Goal: Use online tool/utility: Utilize a website feature to perform a specific function

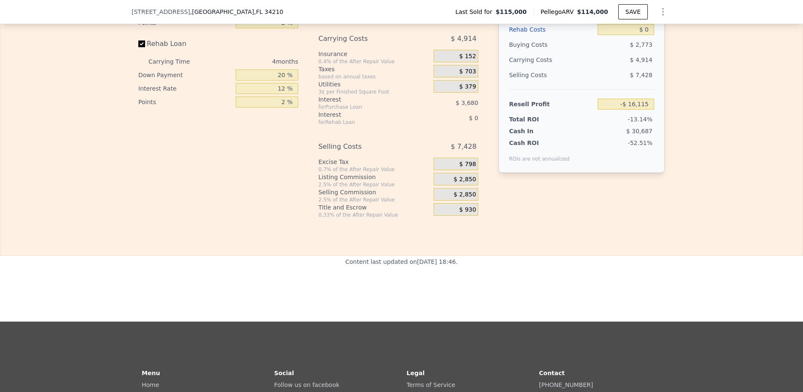
scroll to position [1190, 0]
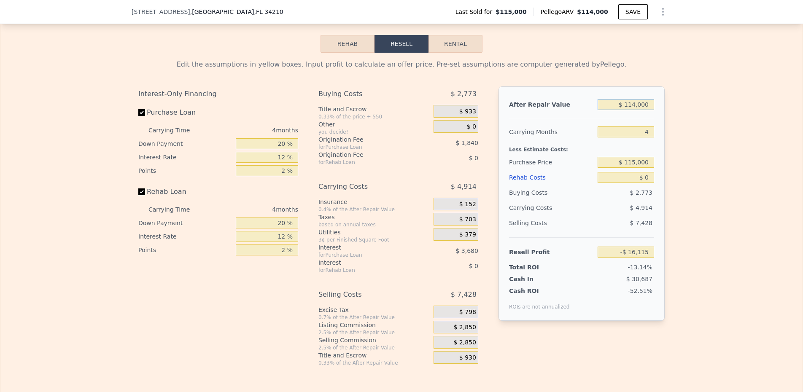
click at [626, 107] on input "$ 114,000" at bounding box center [626, 104] width 57 height 11
type input "$ 2"
type input "-$ 123,083"
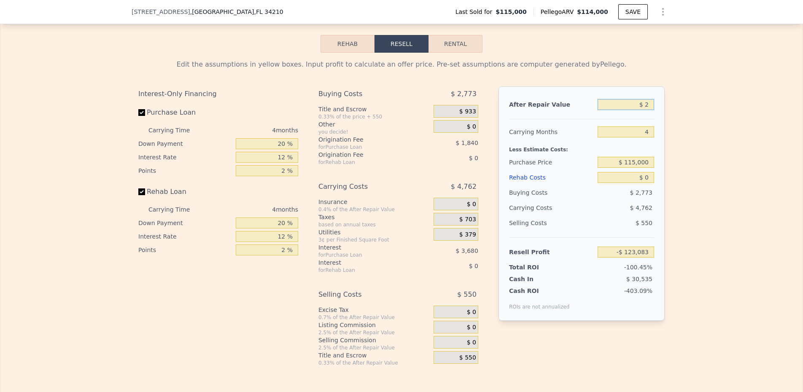
type input "$ 24"
type input "-$ 123,063"
type input "$ 240"
type input "-$ 122,860"
type input "$ 2,400"
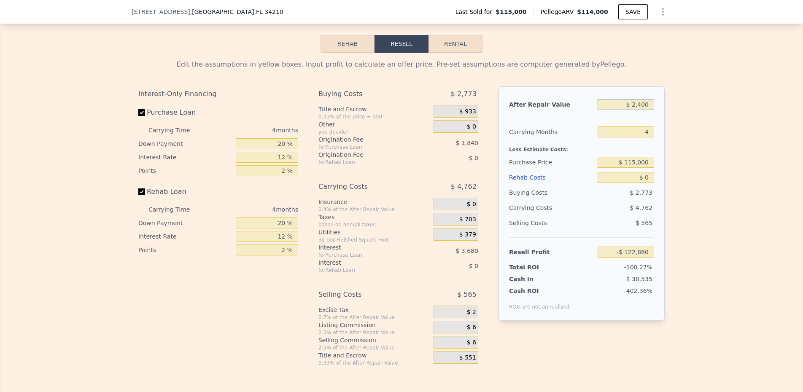
type input "-$ 120,833"
type input "$ 24,000"
type input "-$ 100,565"
type input "$ 240,000"
type input "$ 102,116"
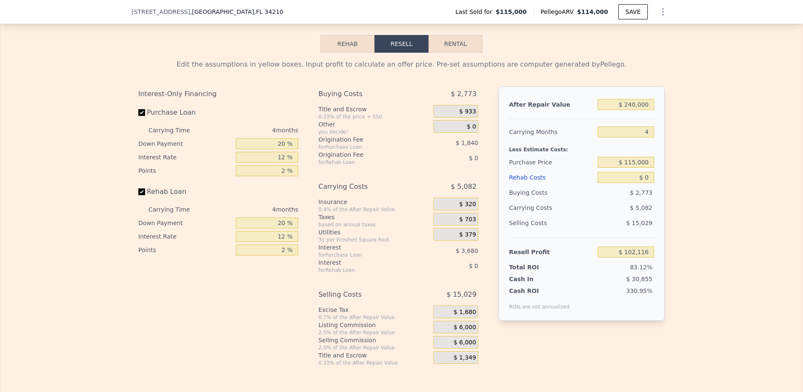
click at [578, 118] on div at bounding box center [581, 115] width 145 height 7
click at [284, 142] on input "20 %" at bounding box center [267, 143] width 62 height 11
type input "1 %"
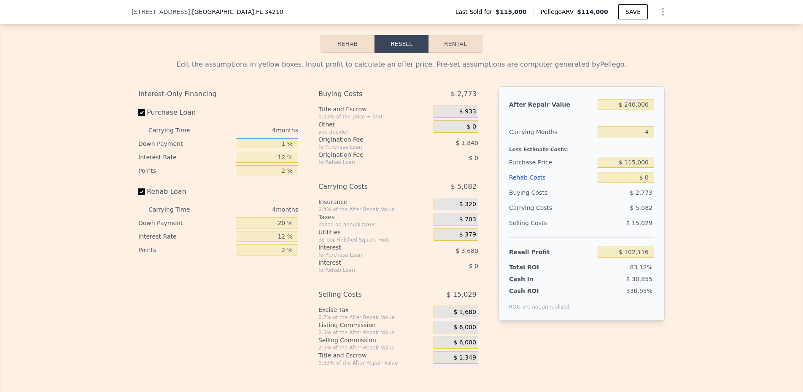
type input "$ 100,803"
type input "15 %"
type input "$ 101,769"
type input "15 %"
click at [275, 155] on input "12 %" at bounding box center [267, 157] width 62 height 11
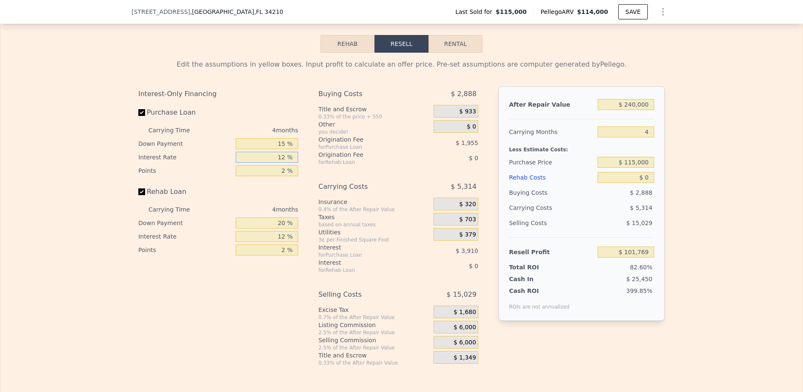
click at [275, 155] on input "12 %" at bounding box center [267, 157] width 62 height 11
type input "1 %"
type input "$ 105,357"
type input "11 %"
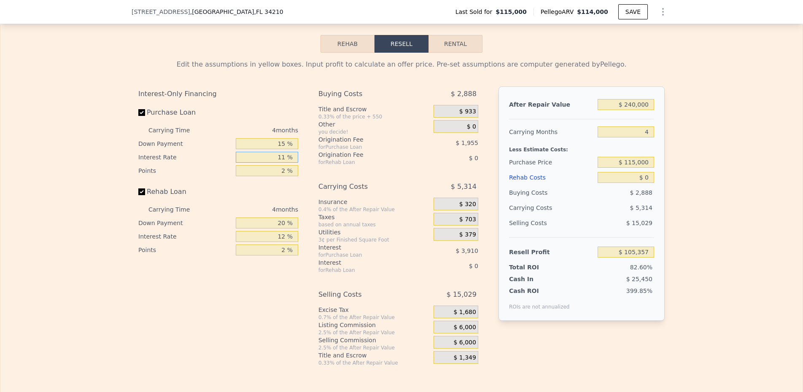
type input "$ 102,097"
type input "11 %"
click at [273, 229] on input "20 %" at bounding box center [267, 223] width 62 height 11
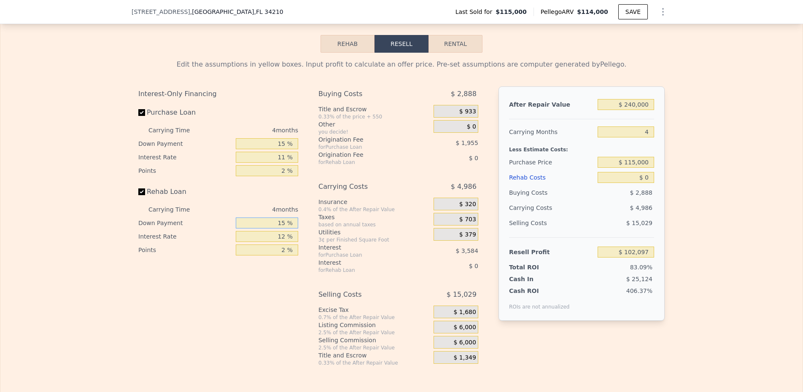
type input "15 %"
click at [273, 242] on input "12 %" at bounding box center [267, 236] width 62 height 11
type input "11 %"
click at [462, 110] on span "$ 933" at bounding box center [467, 112] width 17 height 8
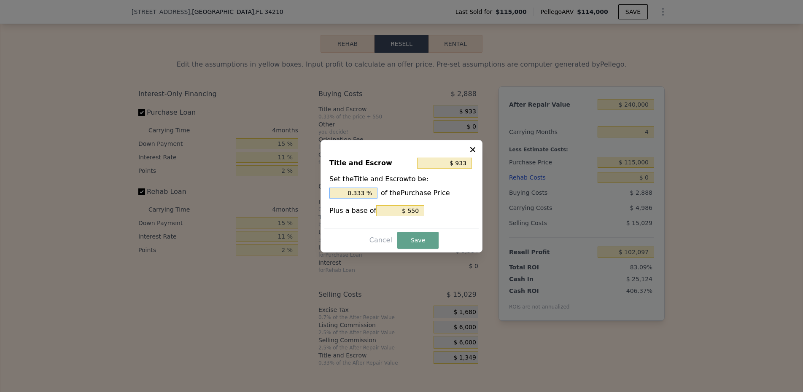
type input ".033 %"
click at [360, 188] on input ".033 %" at bounding box center [353, 193] width 48 height 11
type input "$ 668"
click at [360, 188] on input ".103 %" at bounding box center [353, 193] width 48 height 11
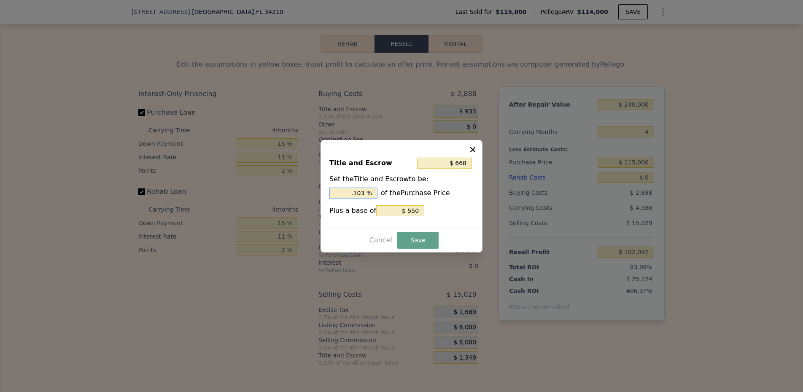
type input ". %"
click at [358, 192] on input ". %" at bounding box center [353, 193] width 48 height 11
type input "$ 1,700"
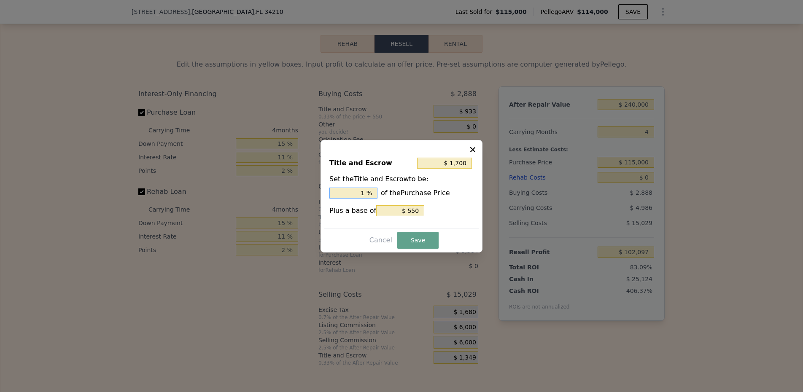
type input "1. %"
type input "$ 1,930"
type input "1.2 %"
type input "$ 1,988"
type input "1.25 %"
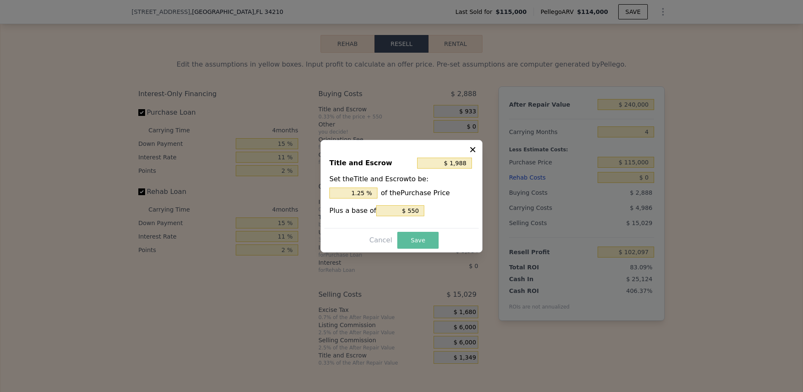
click at [422, 235] on button "Save" at bounding box center [417, 240] width 41 height 17
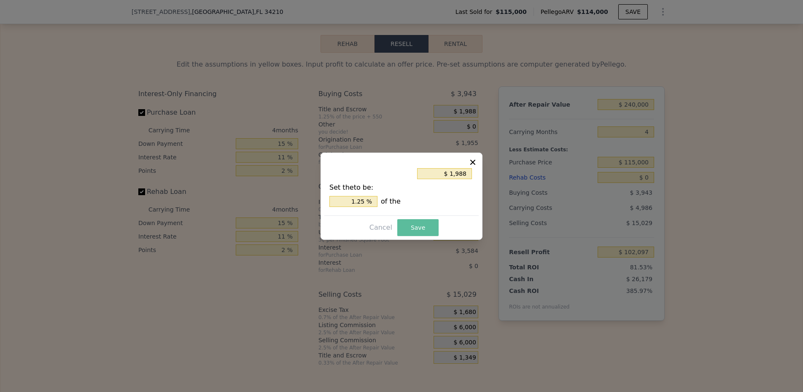
type input "$ 101,042"
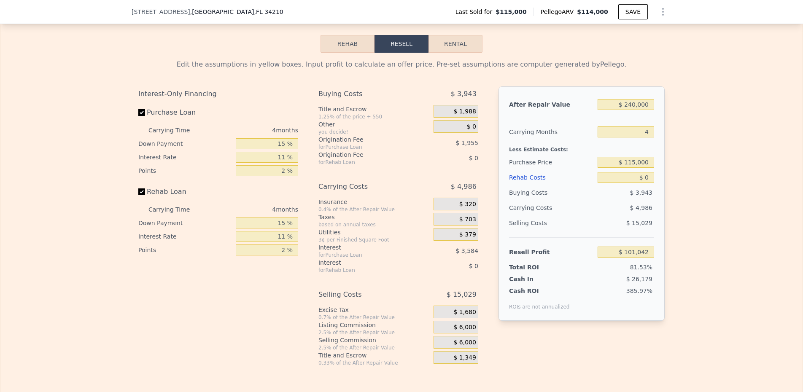
click at [461, 48] on button "Rental" at bounding box center [456, 44] width 54 height 18
select select "30"
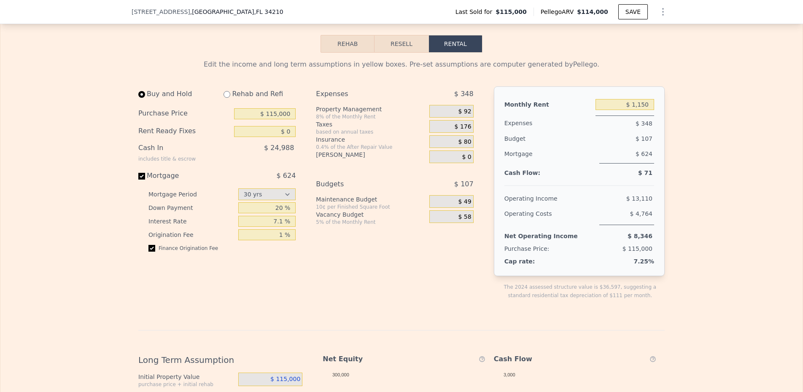
click at [229, 96] on input "radio" at bounding box center [227, 94] width 7 height 7
radio input "true"
select select "30"
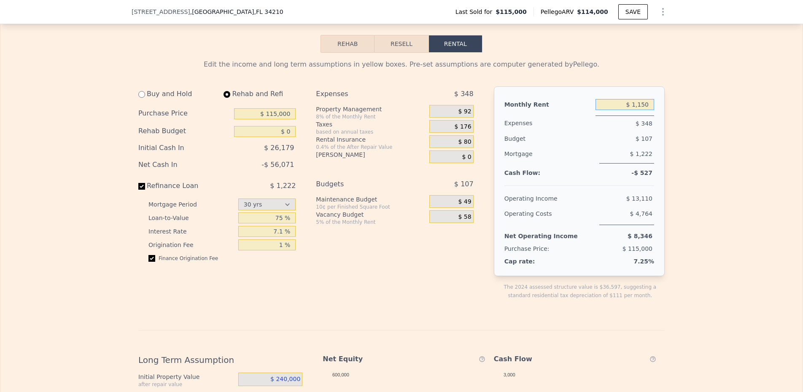
click at [632, 110] on input "$ 1,150" at bounding box center [625, 104] width 59 height 11
type input "$ 2,000"
drag, startPoint x: 597, startPoint y: 140, endPoint x: 415, endPoint y: 120, distance: 183.4
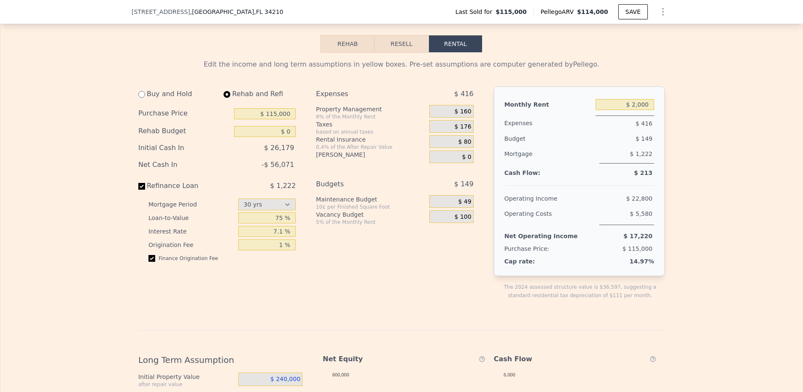
click at [597, 140] on div "$ 149" at bounding box center [610, 138] width 88 height 15
click at [448, 111] on div "$ 160" at bounding box center [451, 111] width 44 height 13
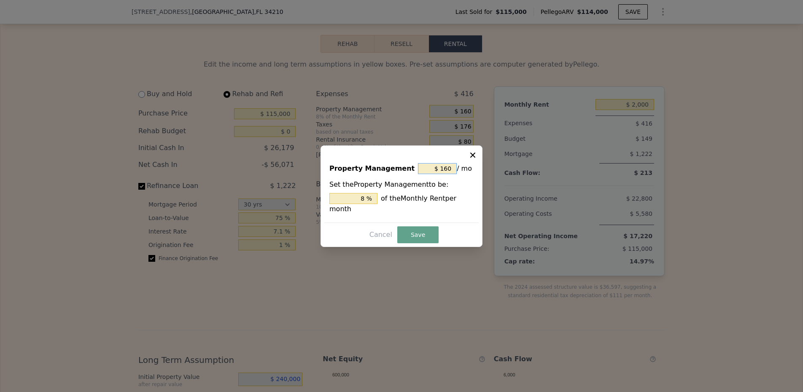
click at [441, 163] on input "$ 160" at bounding box center [437, 168] width 39 height 11
type input "$ 0"
type input "0 %"
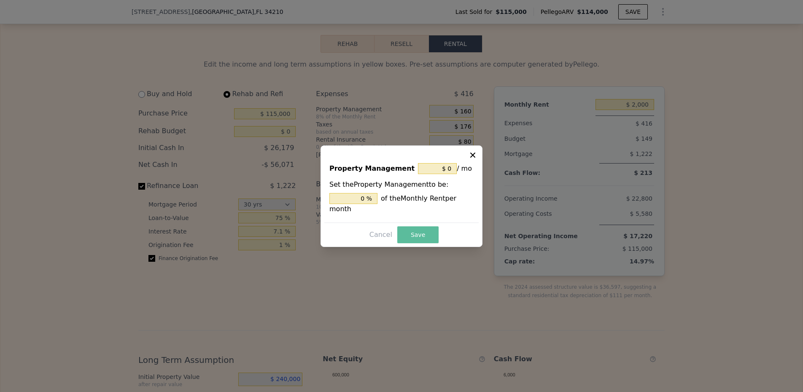
click at [409, 234] on button "Save" at bounding box center [417, 235] width 41 height 17
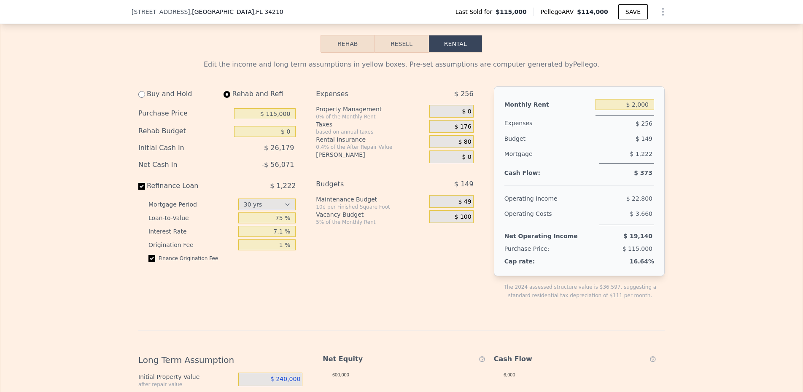
select select "30"
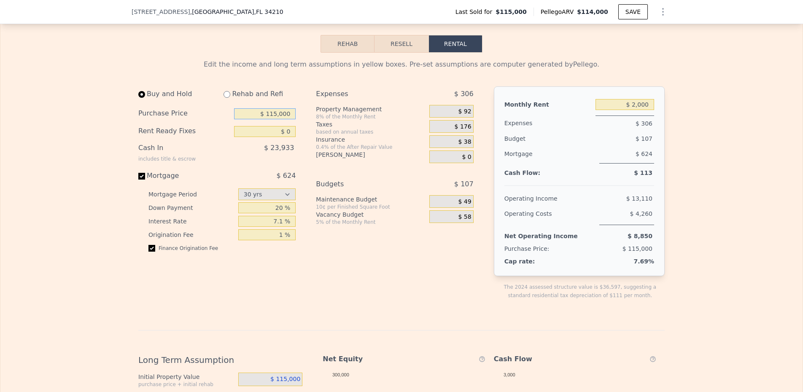
type input "$ 1,150"
drag, startPoint x: 508, startPoint y: 121, endPoint x: 272, endPoint y: 116, distance: 236.3
click at [272, 116] on input "$ 115,000" at bounding box center [265, 113] width 62 height 11
click at [274, 110] on div "Purchase Price $ 11,500" at bounding box center [216, 114] width 157 height 18
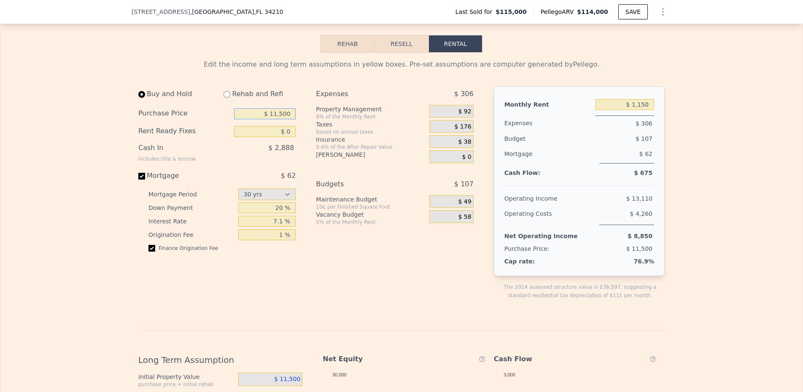
click at [279, 119] on input "$ 11,500" at bounding box center [265, 113] width 62 height 11
type input "$ 179,990"
click at [345, 157] on div "[PERSON_NAME]" at bounding box center [371, 155] width 110 height 8
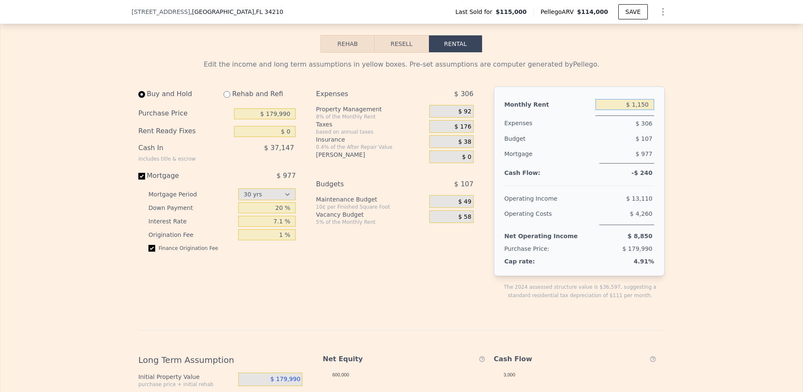
click at [642, 105] on input "$ 1,150" at bounding box center [625, 104] width 59 height 11
type input "$ 2,000"
drag, startPoint x: 478, startPoint y: 131, endPoint x: 458, endPoint y: 114, distance: 25.7
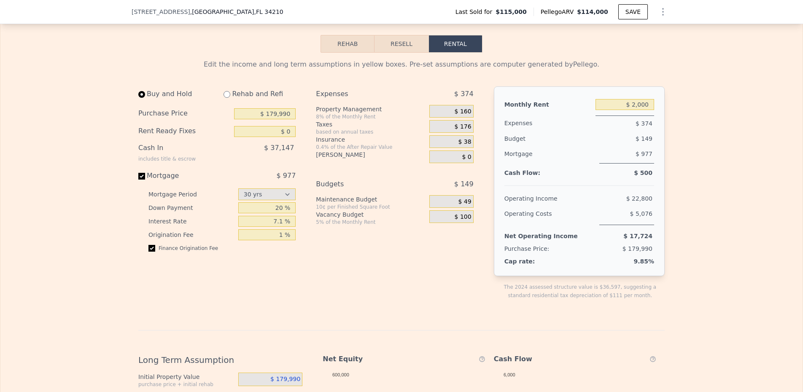
click at [478, 131] on div "Expenses $ 374 Property Management 8% of the Monthly Rent $ 160 Taxes based on …" at bounding box center [398, 199] width 164 height 227
click at [446, 111] on div "$ 160" at bounding box center [451, 111] width 44 height 13
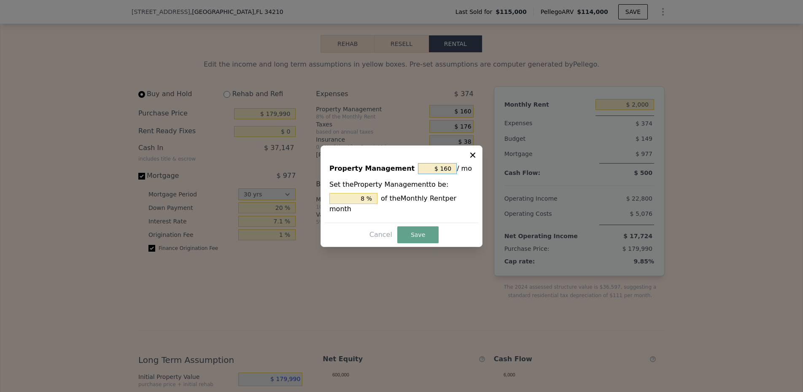
click at [448, 167] on input "$ 160" at bounding box center [437, 168] width 39 height 11
type input "$ 0"
type input "0 %"
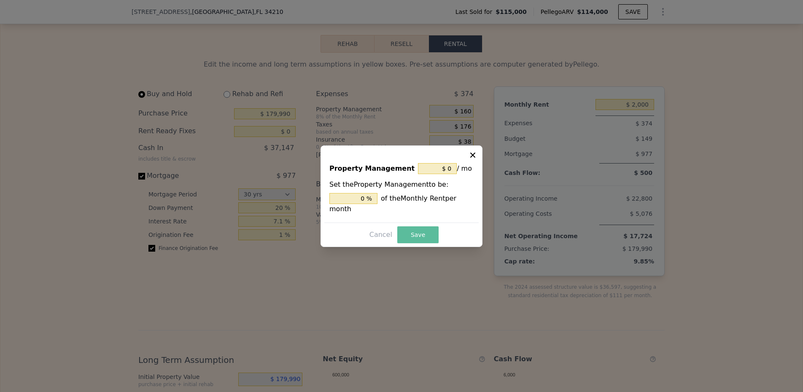
click at [417, 237] on button "Save" at bounding box center [417, 235] width 41 height 17
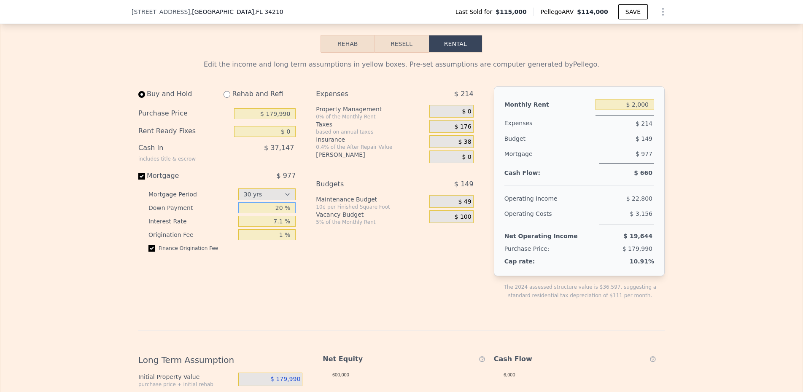
click at [268, 213] on input "20 %" at bounding box center [267, 207] width 58 height 11
click at [274, 210] on input "20 %" at bounding box center [267, 207] width 58 height 11
click at [143, 97] on input "radio" at bounding box center [141, 94] width 7 height 7
radio input "true"
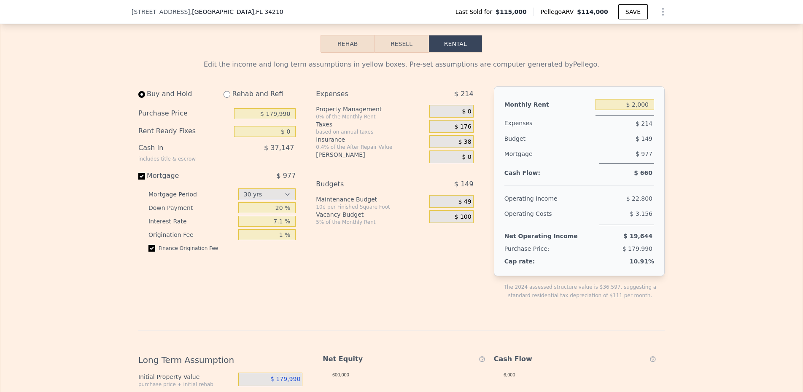
click at [229, 98] on input "radio" at bounding box center [227, 94] width 7 height 7
radio input "true"
select select "30"
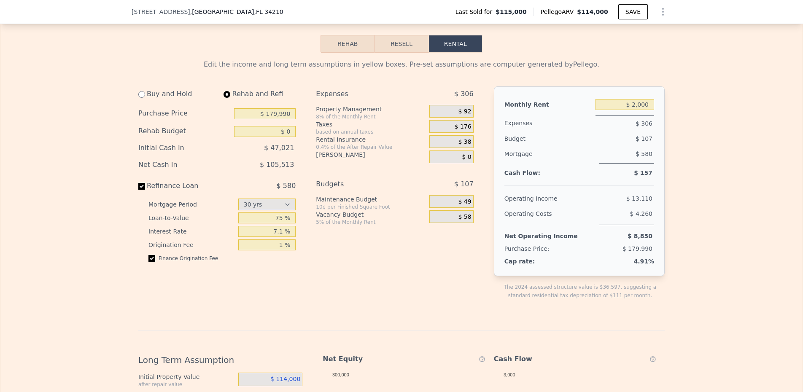
type input "$ 1,150"
